Goal: Information Seeking & Learning: Learn about a topic

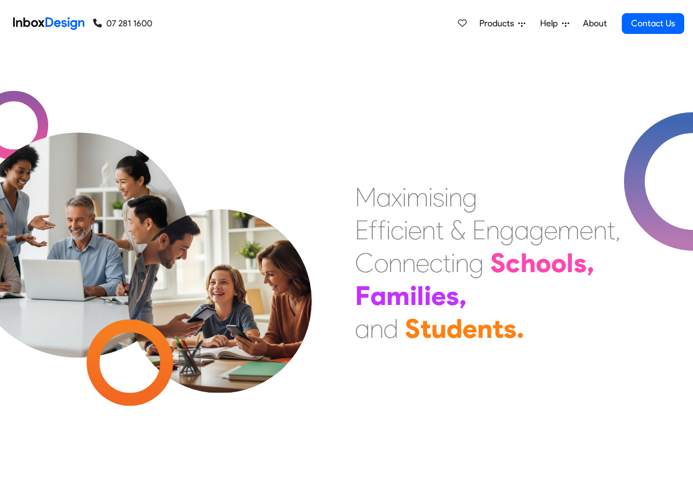
click at [500, 5] on div "Products Mobile APP Pricing Free Webinars & Training Browse all Features Login …" at bounding box center [568, 23] width 231 height 47
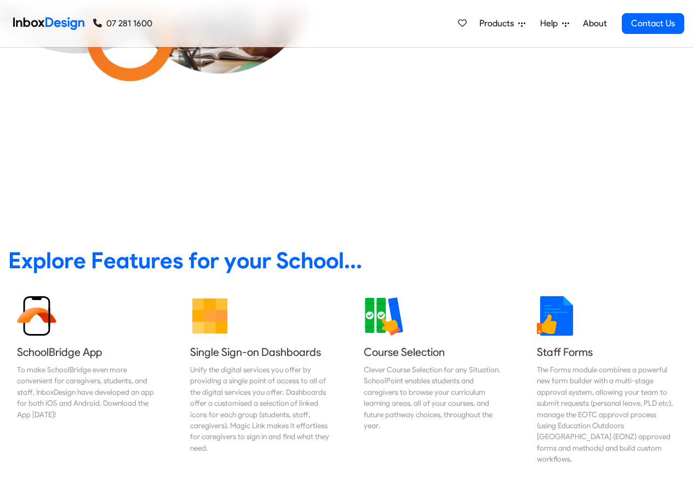
scroll to position [394, 0]
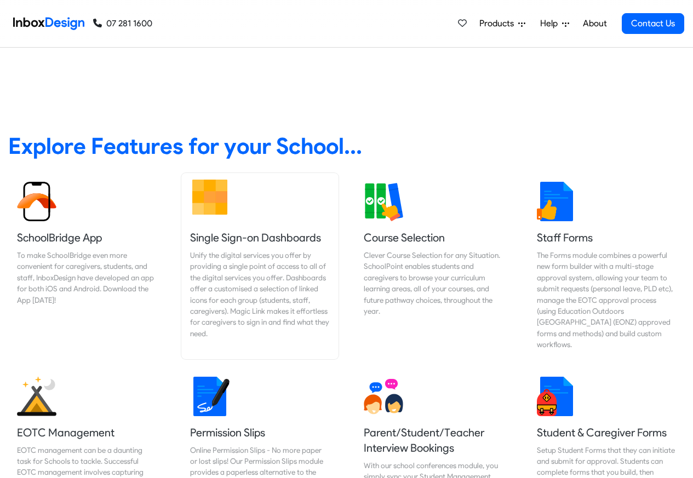
click at [286, 255] on div "Unify the digital services you offer by providing a single point of access to a…" at bounding box center [259, 294] width 139 height 89
